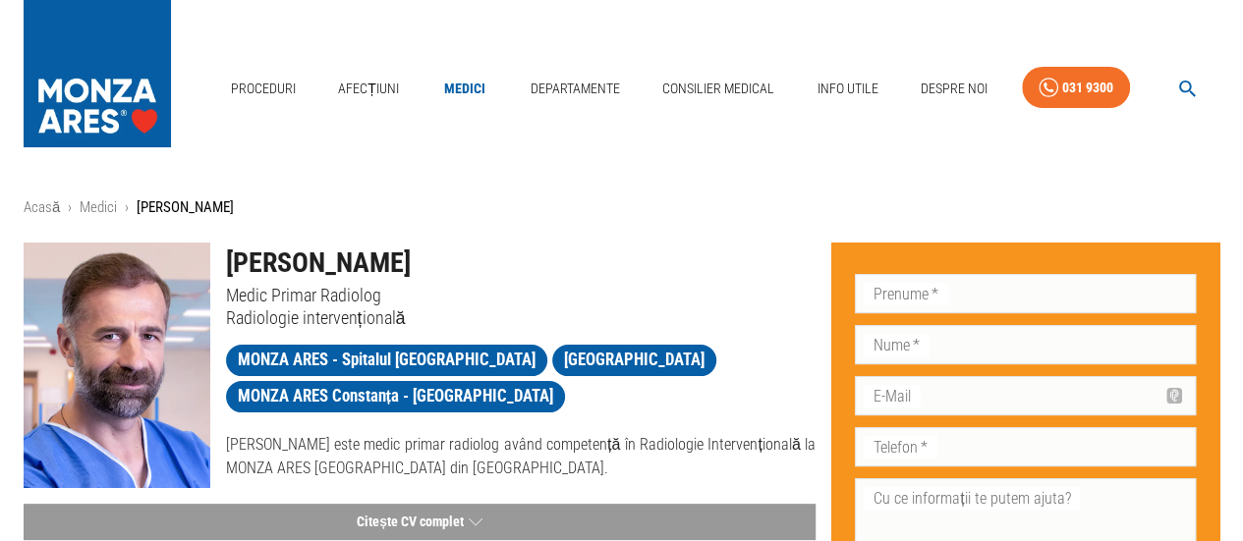
scroll to position [98, 0]
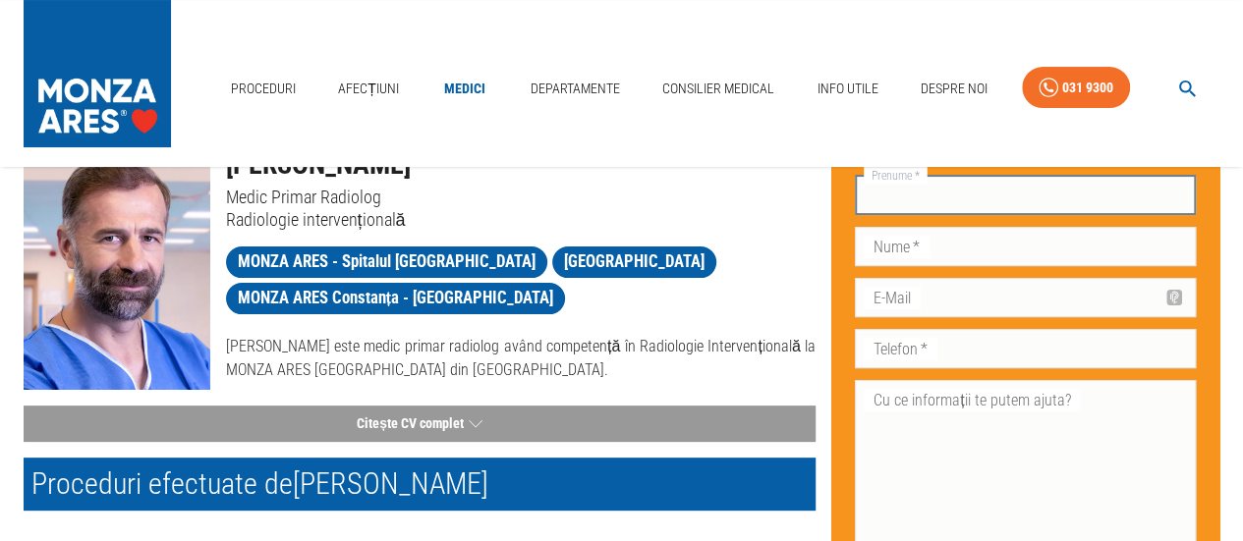
click at [956, 192] on input "Prenume   *" at bounding box center [1025, 195] width 341 height 39
type input "[PERSON_NAME]"
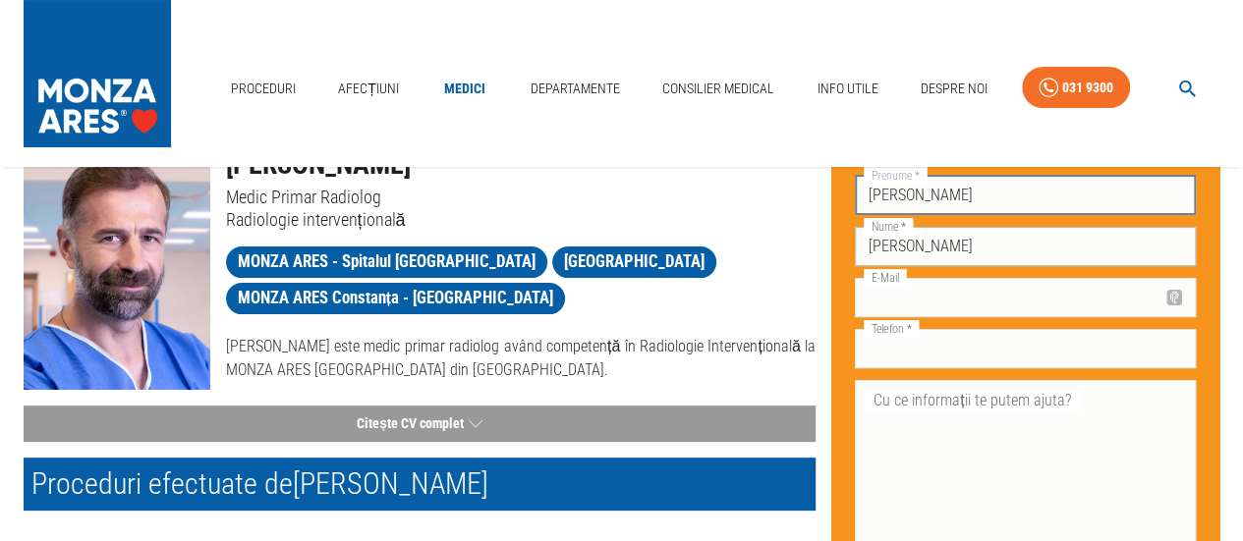
type input "[EMAIL_ADDRESS][DOMAIN_NAME]"
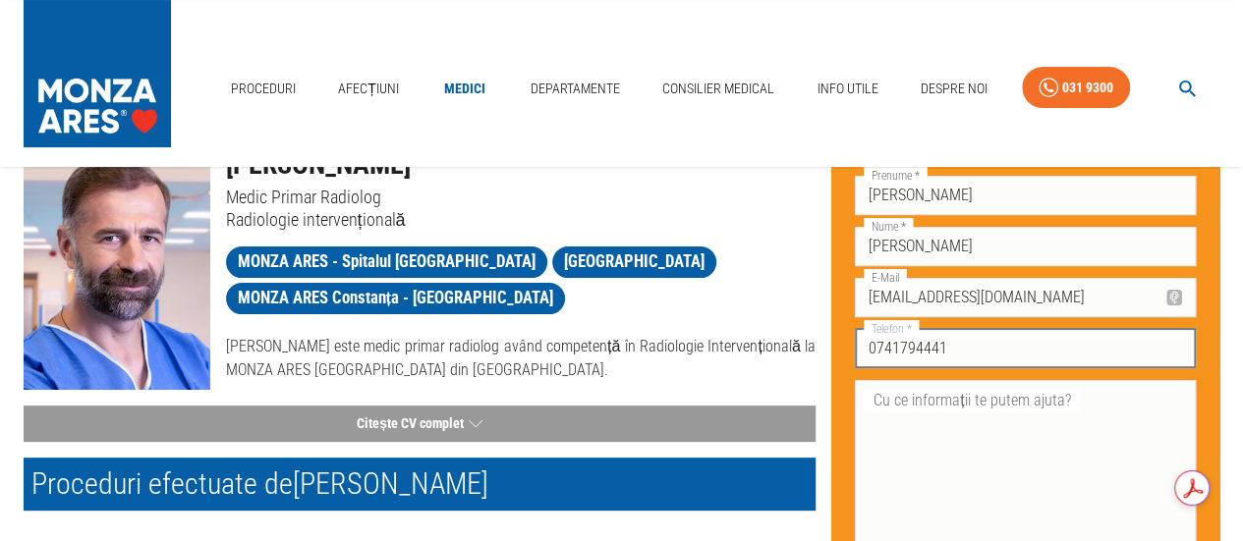
drag, startPoint x: 1024, startPoint y: 347, endPoint x: 784, endPoint y: 353, distance: 239.8
type input "0744205695"
click at [1083, 398] on textarea "Cu ce informații te putem ajuta?" at bounding box center [1024, 467] width 313 height 158
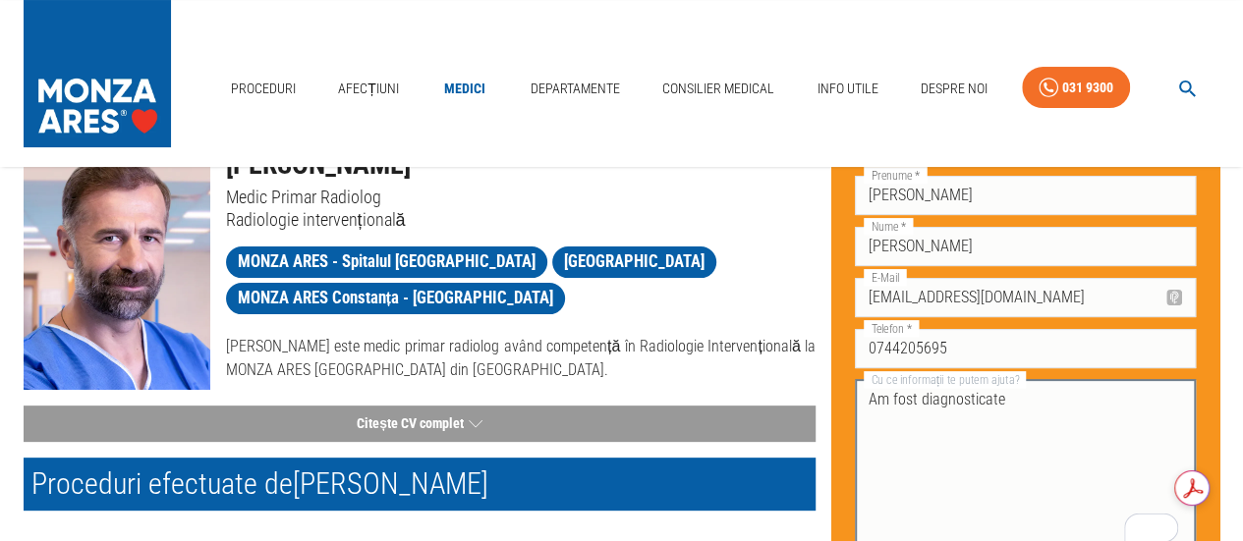
click at [869, 402] on textarea "Am fost diagnosticate" at bounding box center [1024, 467] width 313 height 158
click at [1078, 402] on textarea "Buna ziua, Am fost diagnosticate" at bounding box center [1024, 467] width 313 height 158
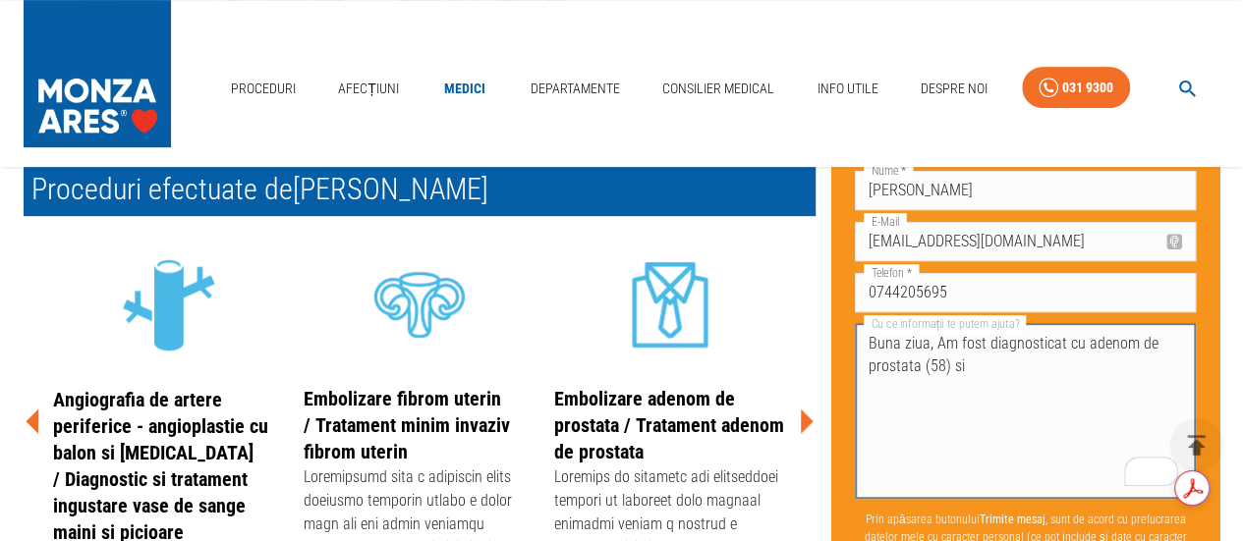
click at [943, 366] on textarea "Buna ziua, Am fost diagnosticat cu adenom de prostata (58) si" at bounding box center [1024, 412] width 313 height 158
click at [1018, 364] on textarea "Buna ziua, Am fost diagnosticat cu adenom de prostata (58ml) si" at bounding box center [1024, 412] width 313 height 158
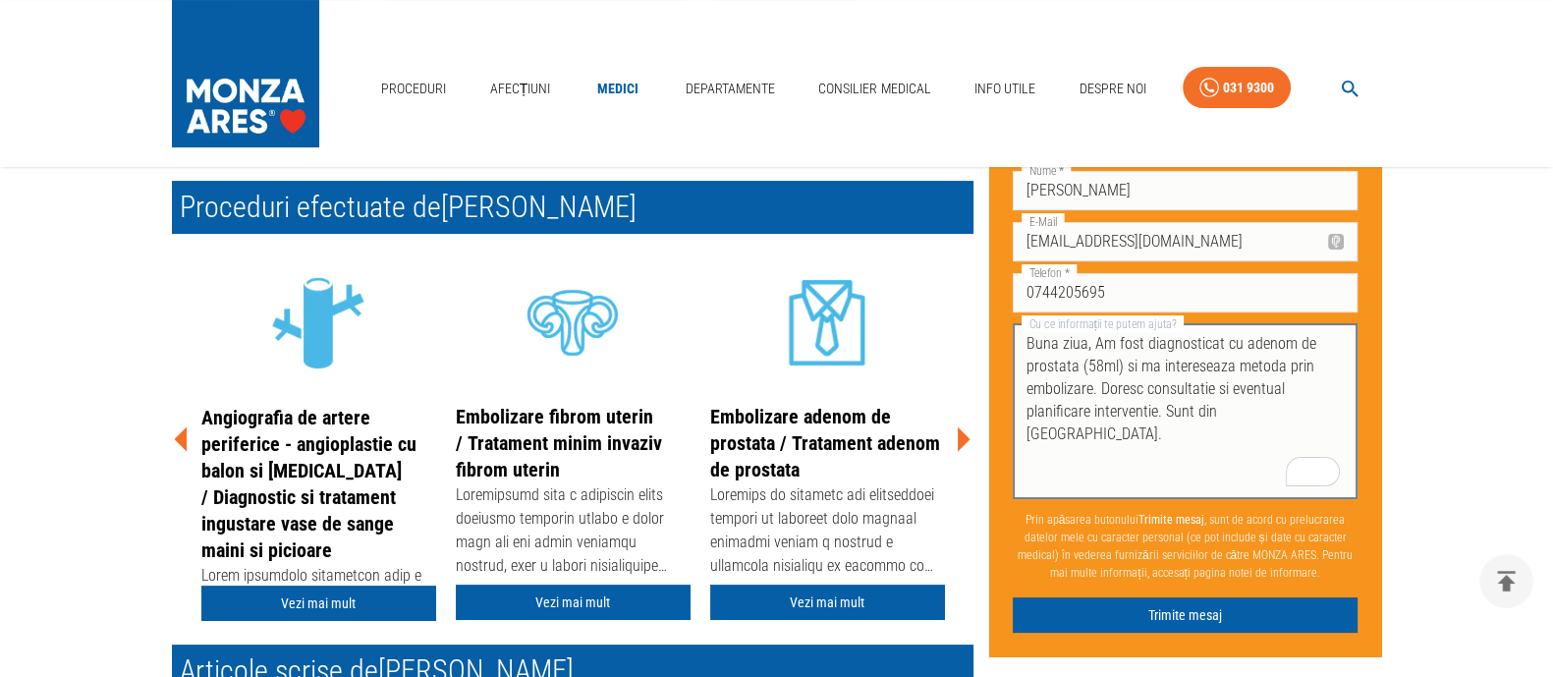
scroll to position [490, 0]
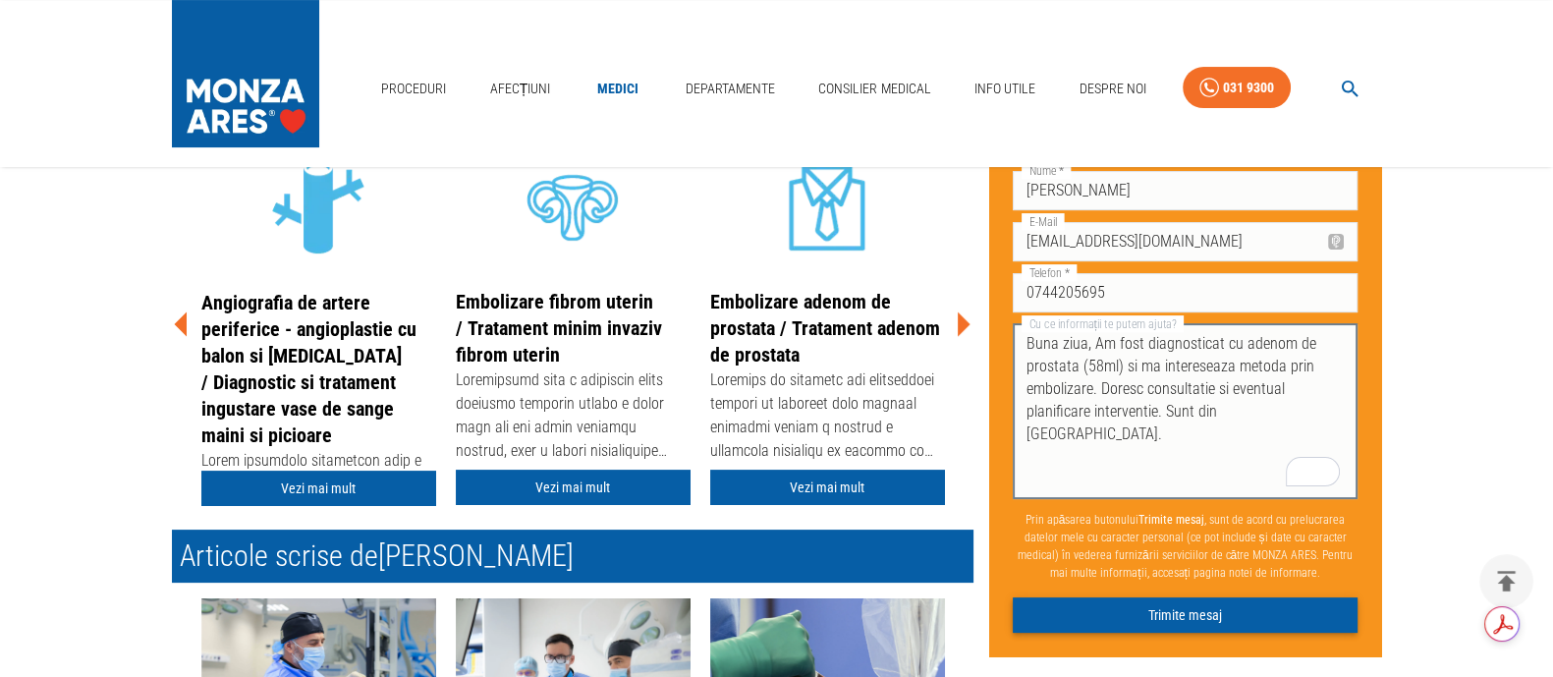
type textarea "Buna ziua, Am fost diagnosticat cu adenom de prostata (58ml) si ma intereseaza …"
click at [1222, 540] on button "Trimite mesaj" at bounding box center [1186, 615] width 346 height 36
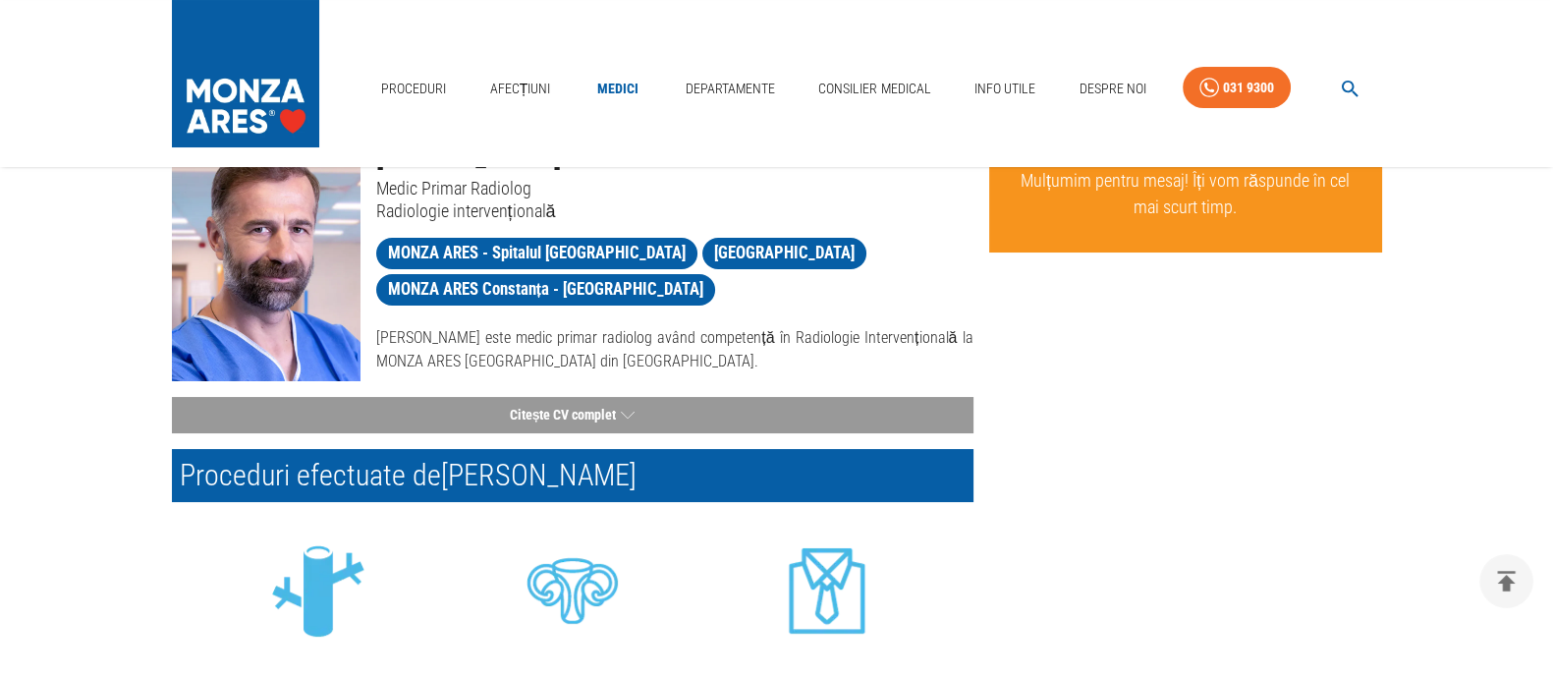
scroll to position [0, 0]
